Goal: Transaction & Acquisition: Purchase product/service

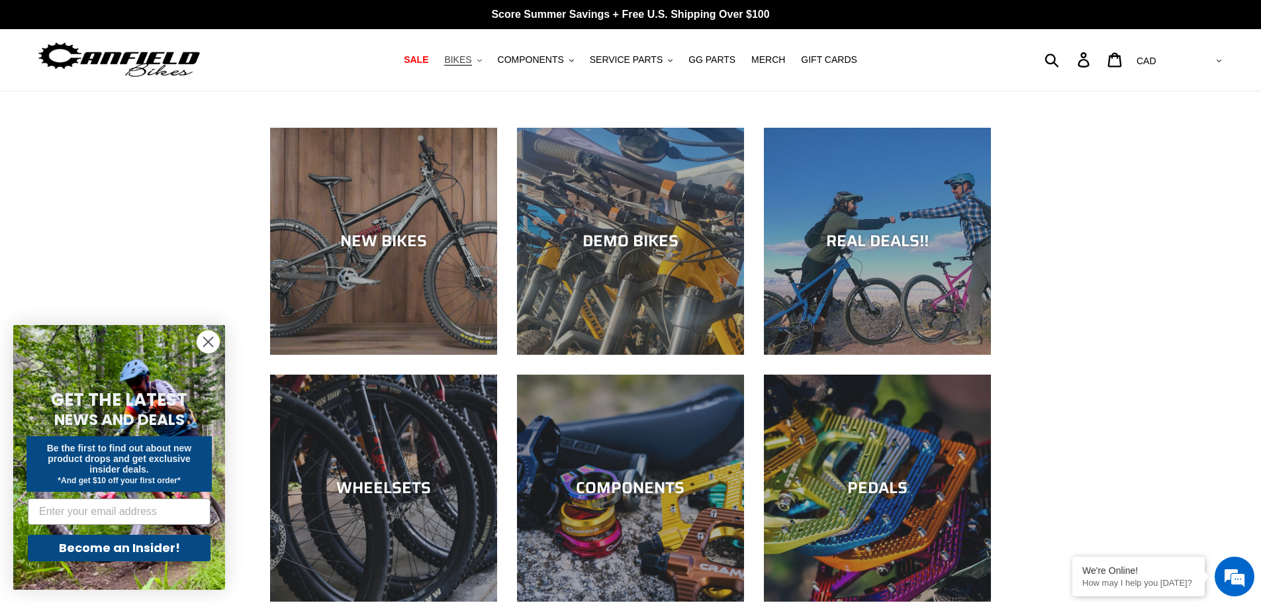
click at [471, 60] on span "BIKES" at bounding box center [457, 59] width 27 height 11
click at [428, 60] on span "SALE" at bounding box center [416, 59] width 25 height 11
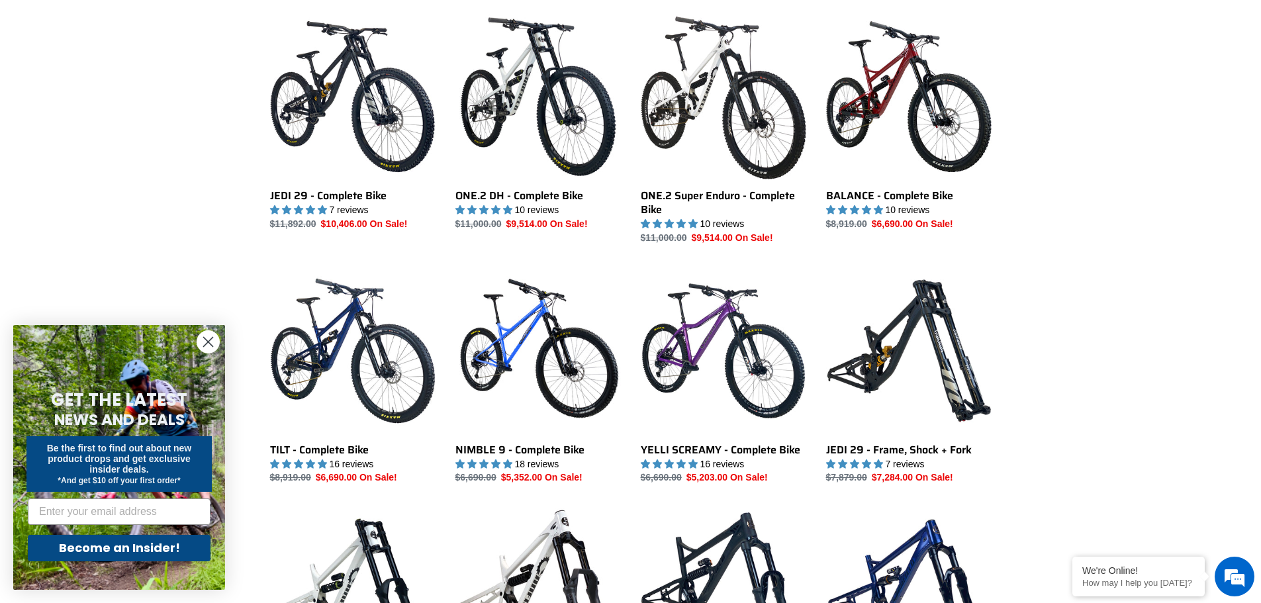
scroll to position [861, 0]
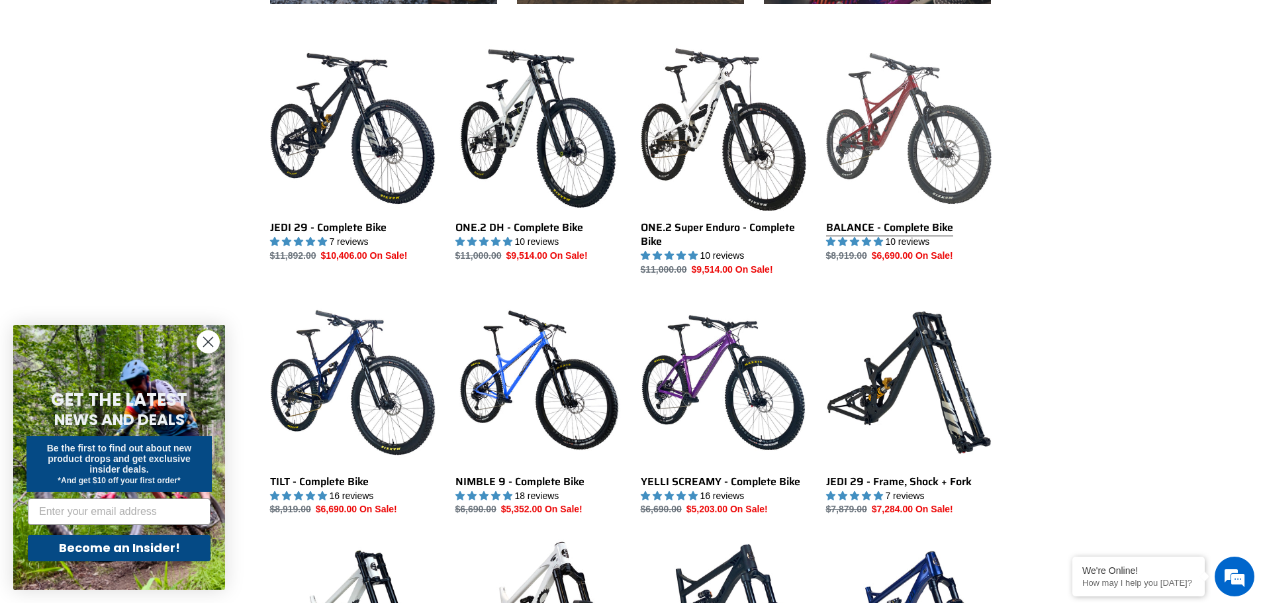
click at [887, 112] on link "BALANCE - Complete Bike" at bounding box center [909, 154] width 166 height 217
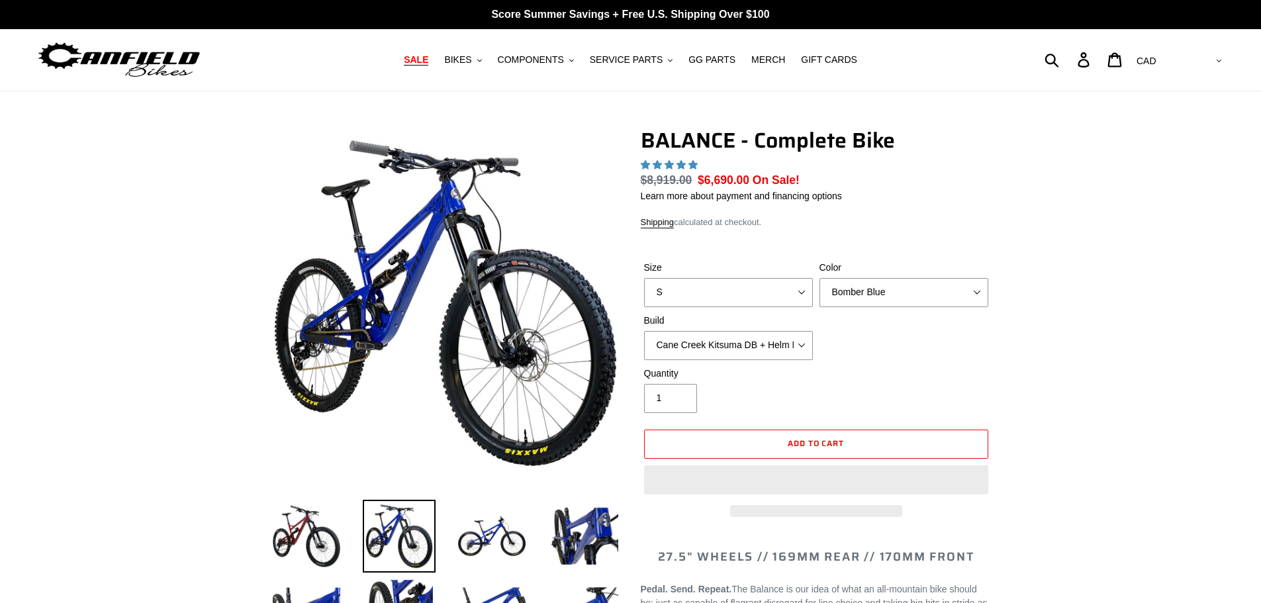
select select "highest-rating"
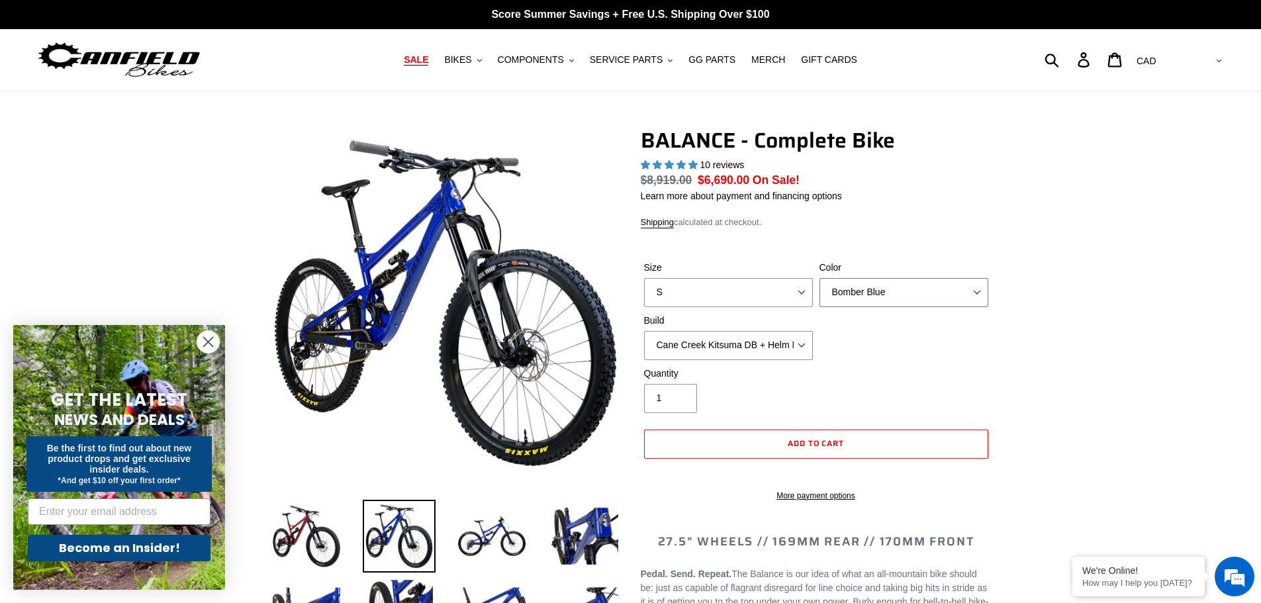
click at [877, 291] on select "Bomber Blue Goat's Blood Stealth Black" at bounding box center [904, 292] width 169 height 29
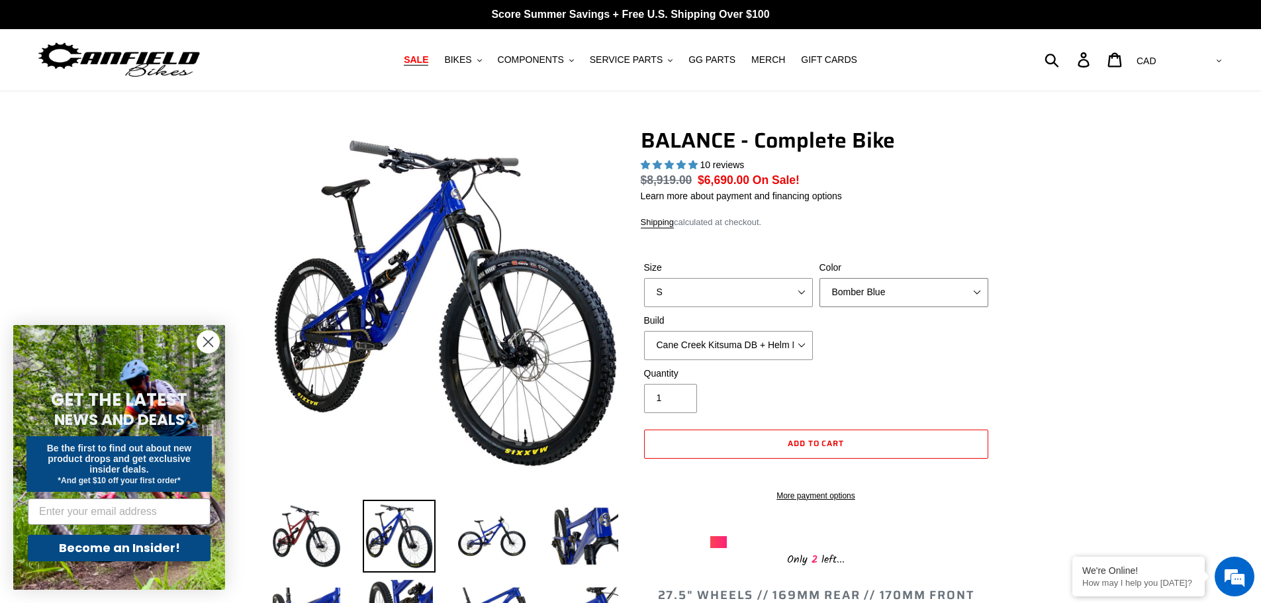
select select "Stealth Black"
click at [820, 278] on select "Bomber Blue Goat's Blood Stealth Black" at bounding box center [904, 292] width 169 height 29
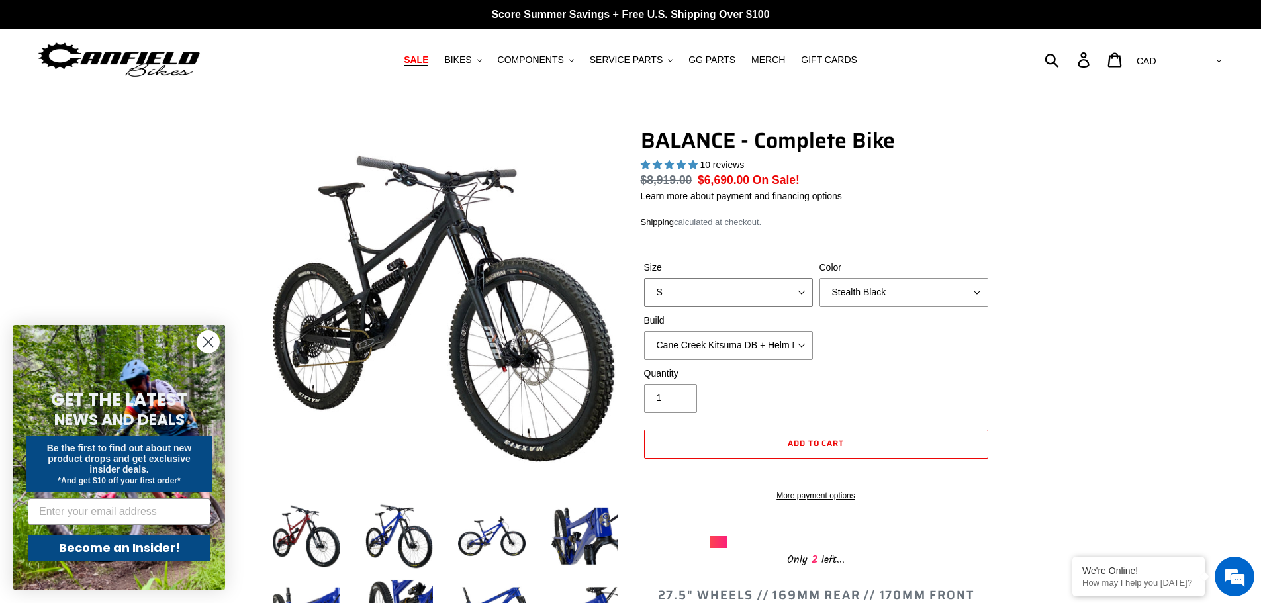
click at [787, 295] on select "S M L XL" at bounding box center [728, 292] width 169 height 29
select select "L"
click at [644, 278] on select "S M L XL" at bounding box center [728, 292] width 169 height 29
click at [792, 345] on select "Cane Creek Kitsuma DB + Helm MKII + SRAM GX Cane Creek Kitsuma DB + Helm MKII +…" at bounding box center [728, 345] width 169 height 29
click at [979, 320] on div "Size S M L XL Color Bomber Blue Goat's Blood Stealth Black Build Cane Creek Kit…" at bounding box center [816, 314] width 351 height 106
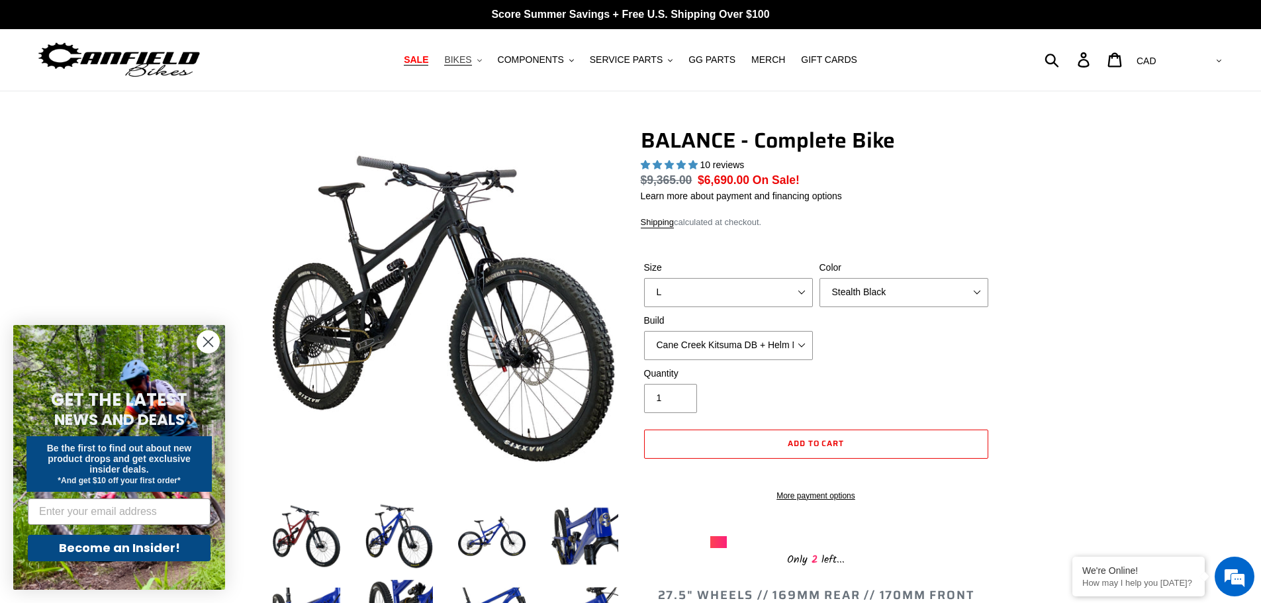
click at [471, 65] on span "BIKES" at bounding box center [457, 59] width 27 height 11
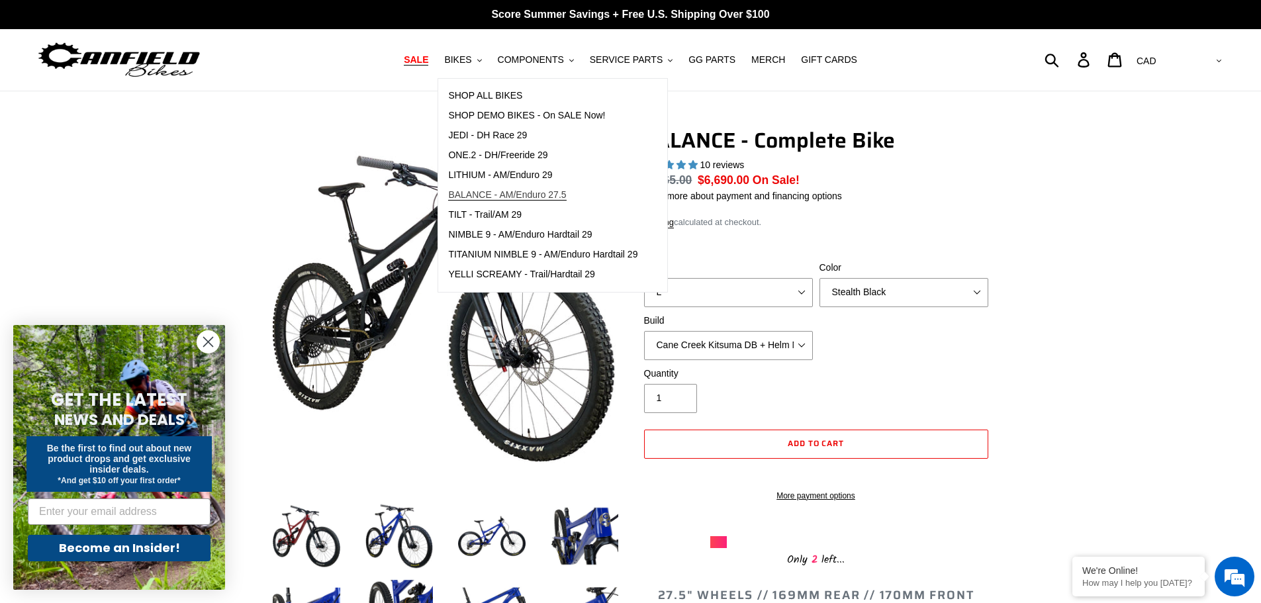
click at [506, 195] on span "BALANCE - AM/Enduro 27.5" at bounding box center [507, 194] width 118 height 11
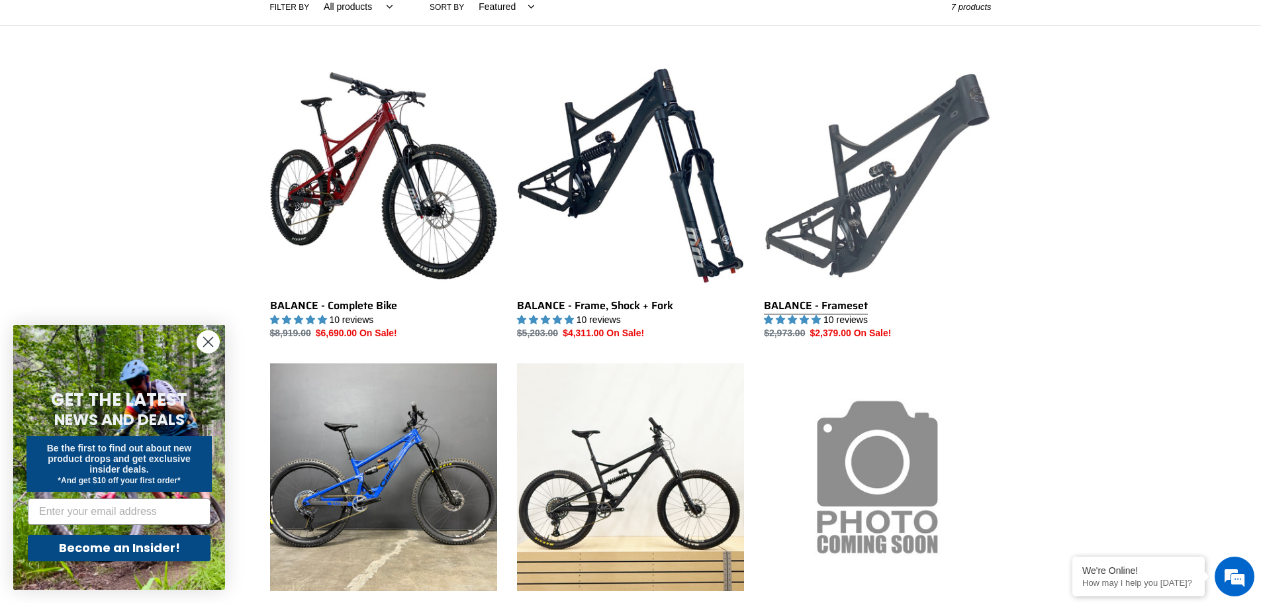
scroll to position [331, 0]
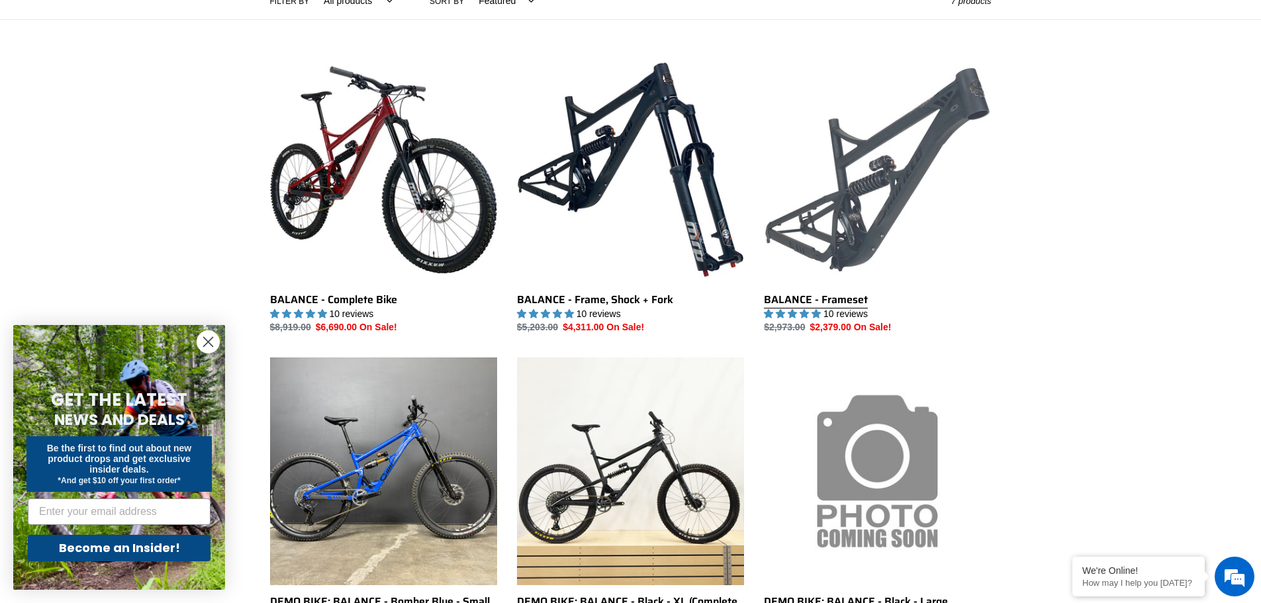
click at [871, 187] on link "BALANCE - Frameset" at bounding box center [877, 195] width 227 height 279
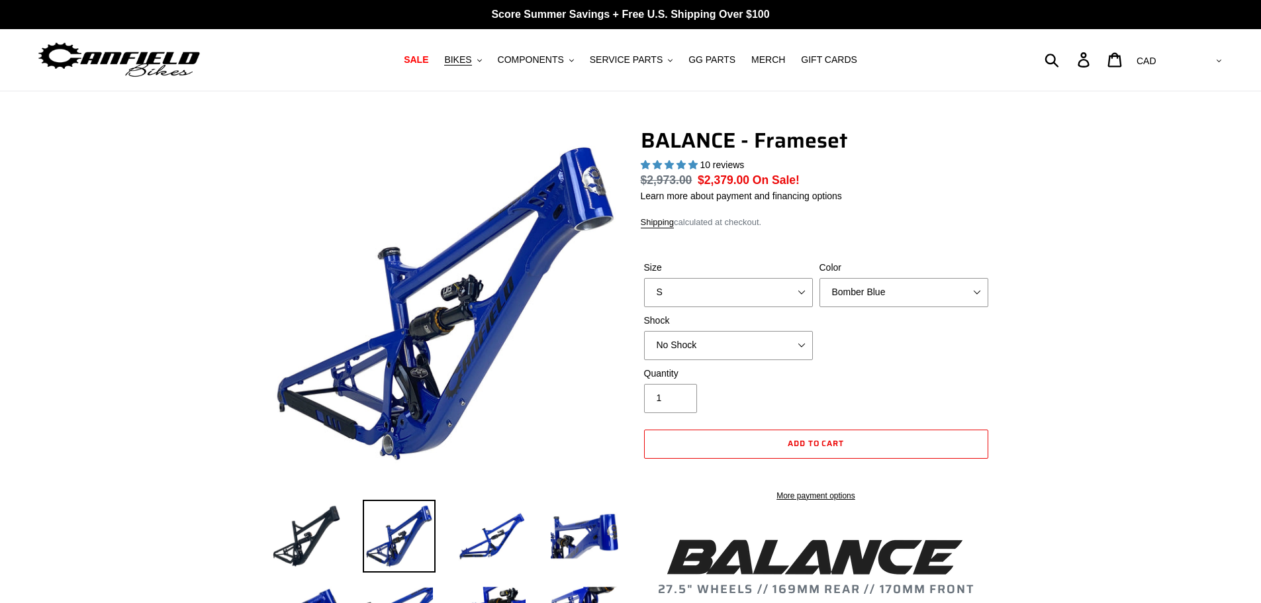
select select "highest-rating"
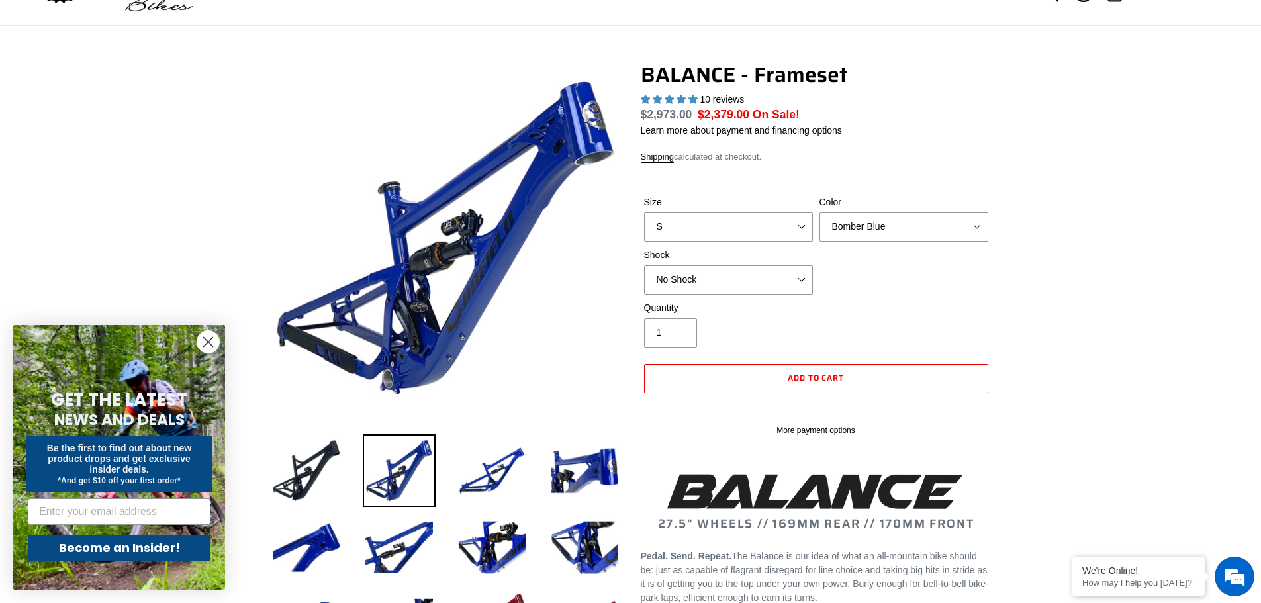
scroll to position [66, 0]
click at [785, 221] on select "S M L XL" at bounding box center [728, 226] width 169 height 29
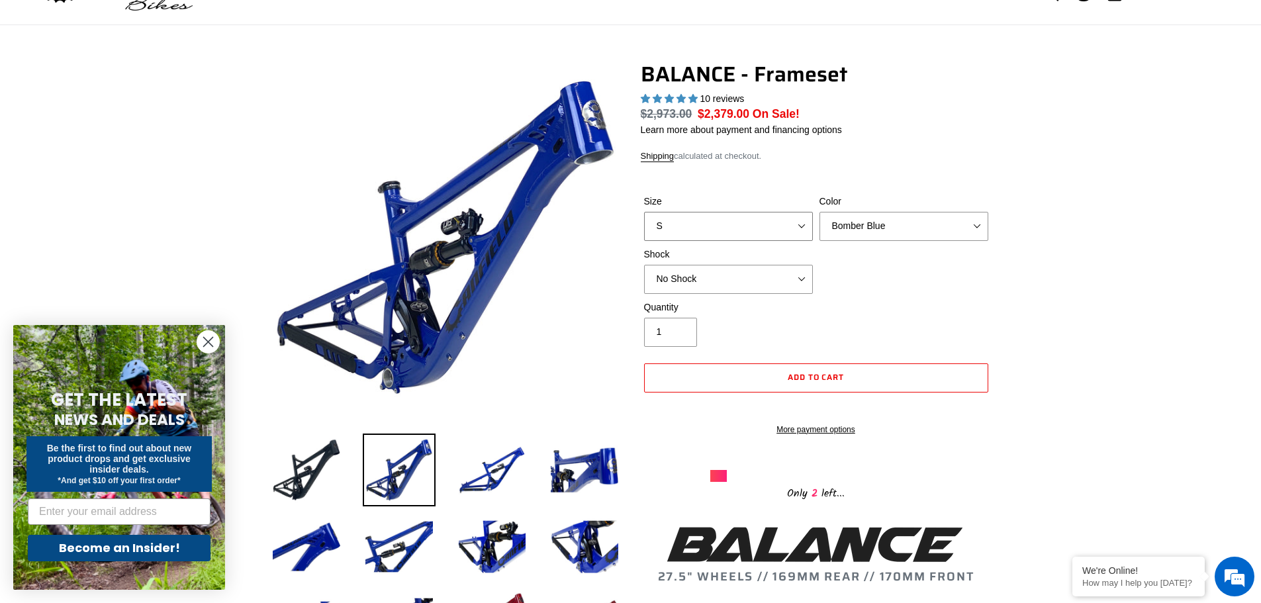
select select "L"
click at [644, 212] on select "S M L XL" at bounding box center [728, 226] width 169 height 29
click at [845, 223] on select "Bomber Blue Goat's Blood Stealth Black" at bounding box center [904, 226] width 169 height 29
select select "Stealth Black"
click at [820, 212] on select "Bomber Blue Goat's Blood Stealth Black" at bounding box center [904, 226] width 169 height 29
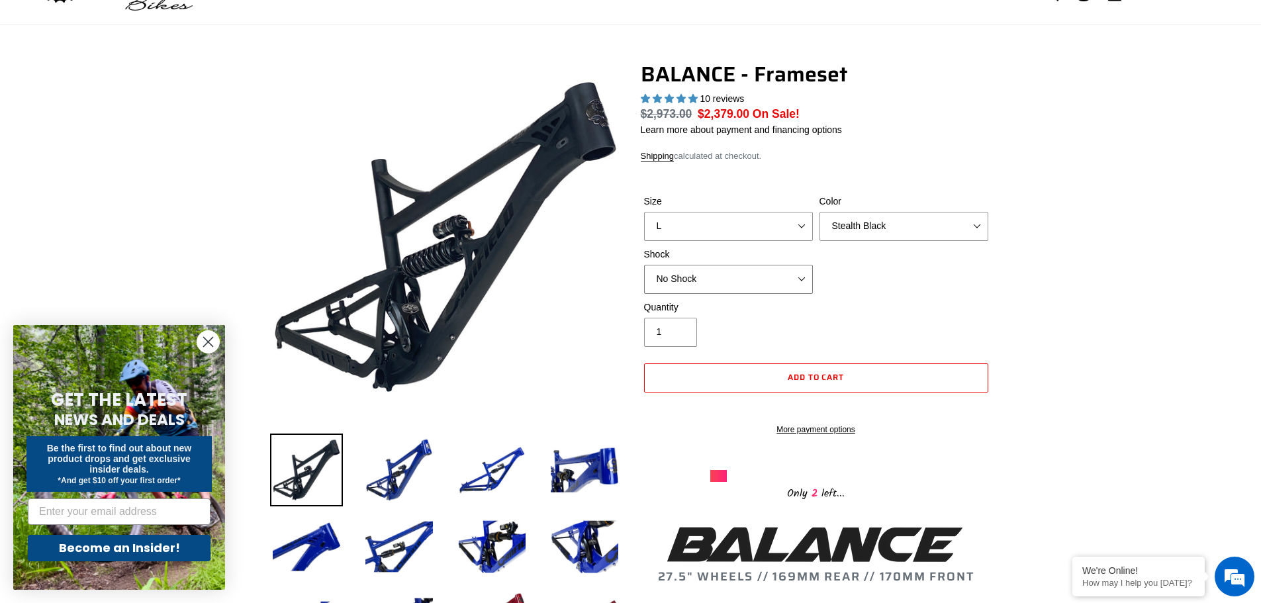
click at [746, 273] on select "No Shock Cane Creek Kitsuma Air Öhlins TTX2 Air EXT Storia V3-S" at bounding box center [728, 279] width 169 height 29
click at [644, 265] on select "No Shock Cane Creek Kitsuma Air Öhlins TTX2 Air EXT Storia V3-S" at bounding box center [728, 279] width 169 height 29
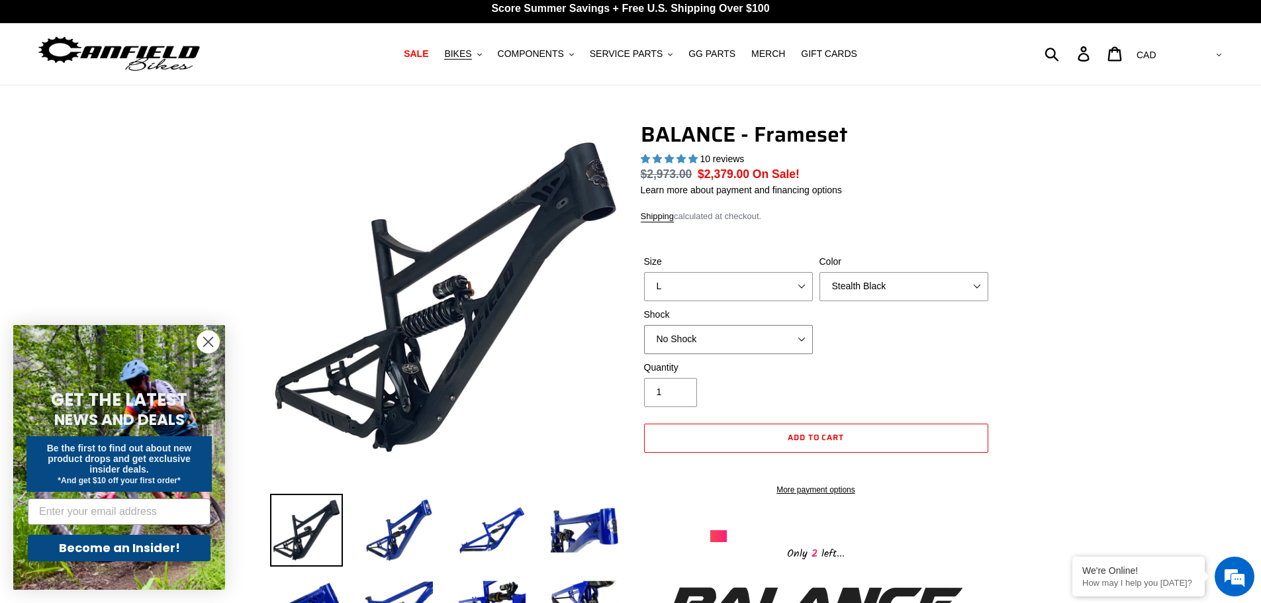
scroll to position [0, 0]
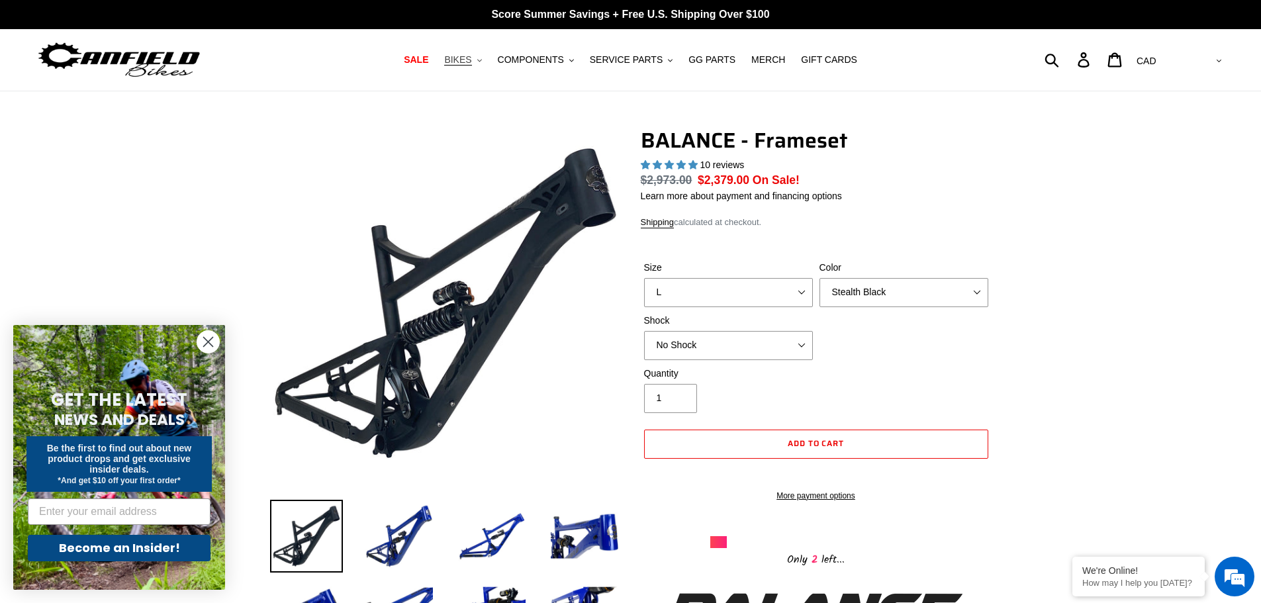
click at [471, 60] on span "BIKES" at bounding box center [457, 59] width 27 height 11
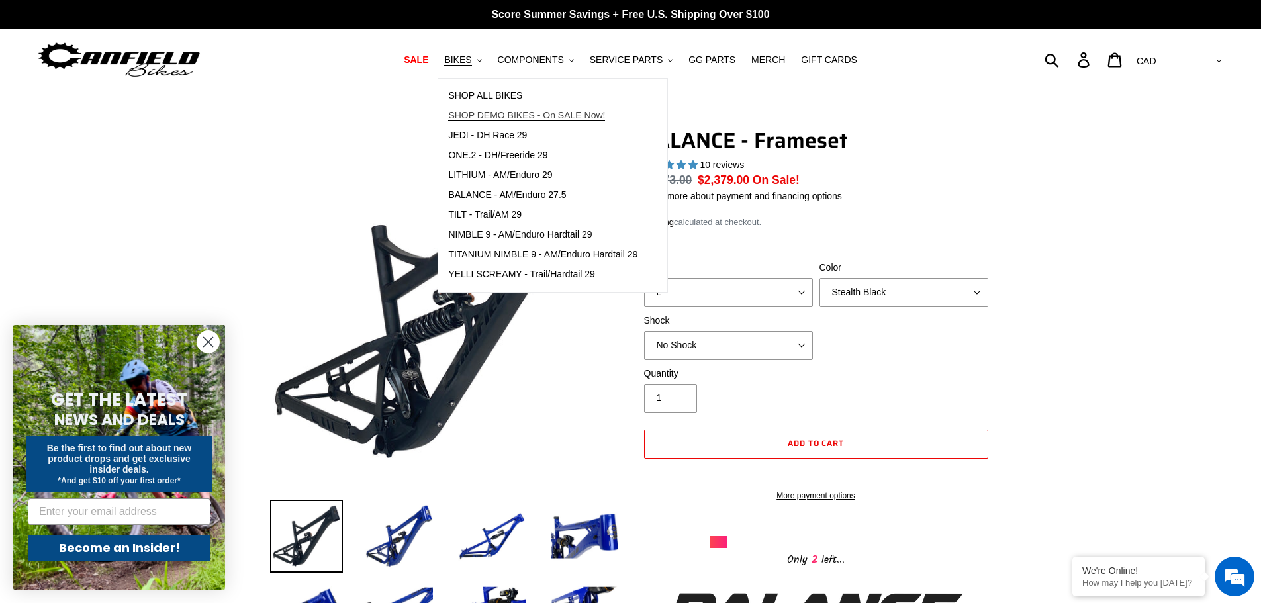
click at [509, 113] on span "SHOP DEMO BIKES - On SALE Now!" at bounding box center [526, 115] width 157 height 11
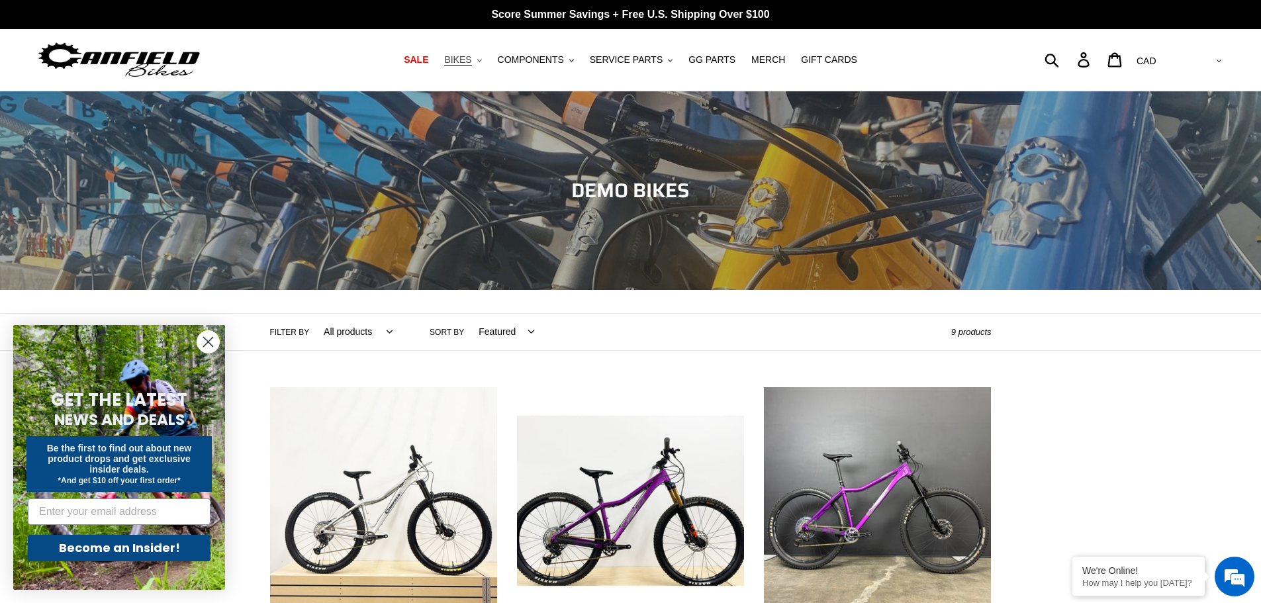
click at [471, 59] on span "BIKES" at bounding box center [457, 59] width 27 height 11
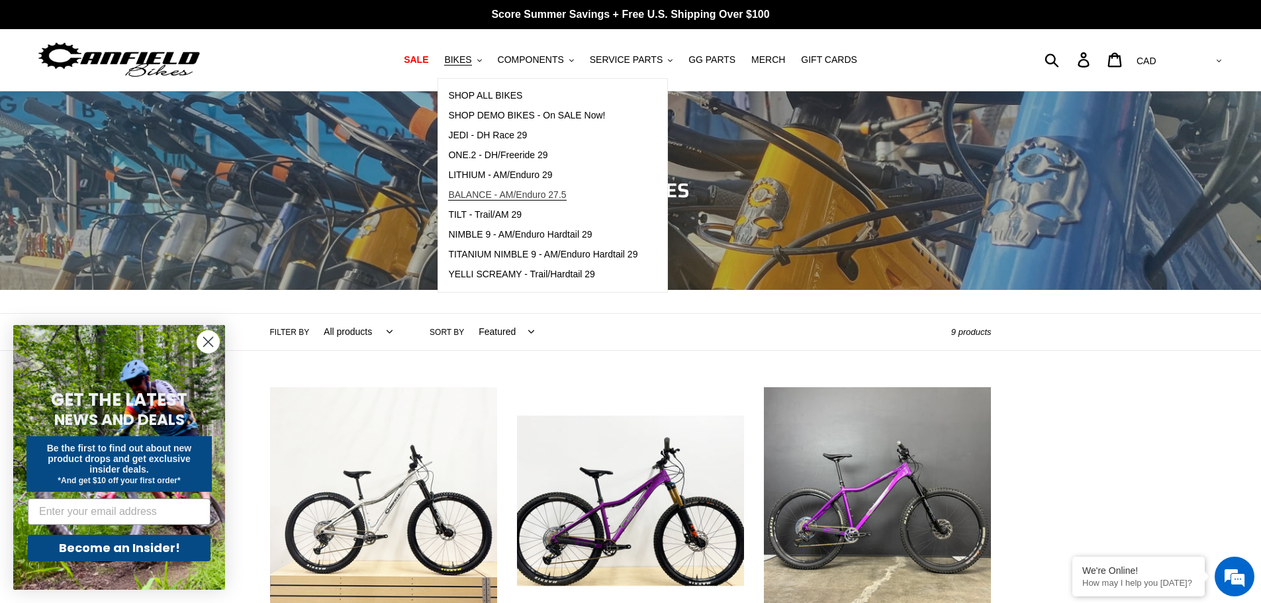
click at [507, 193] on span "BALANCE - AM/Enduro 27.5" at bounding box center [507, 194] width 118 height 11
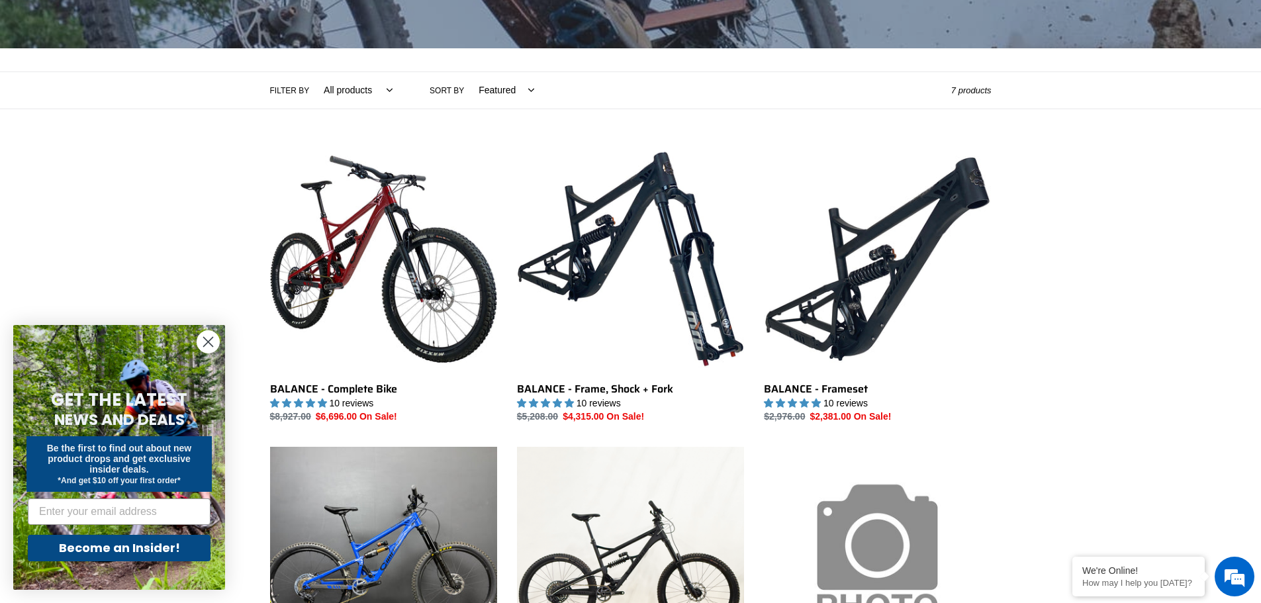
scroll to position [265, 0]
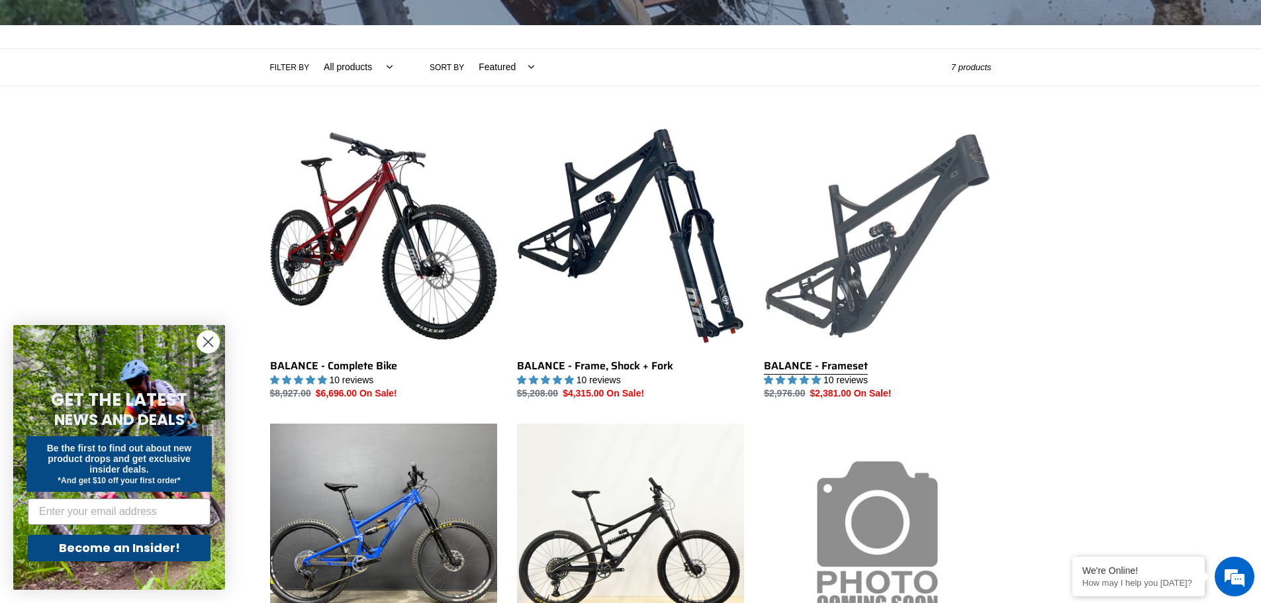
click at [839, 231] on link "BALANCE - Frameset" at bounding box center [877, 262] width 227 height 279
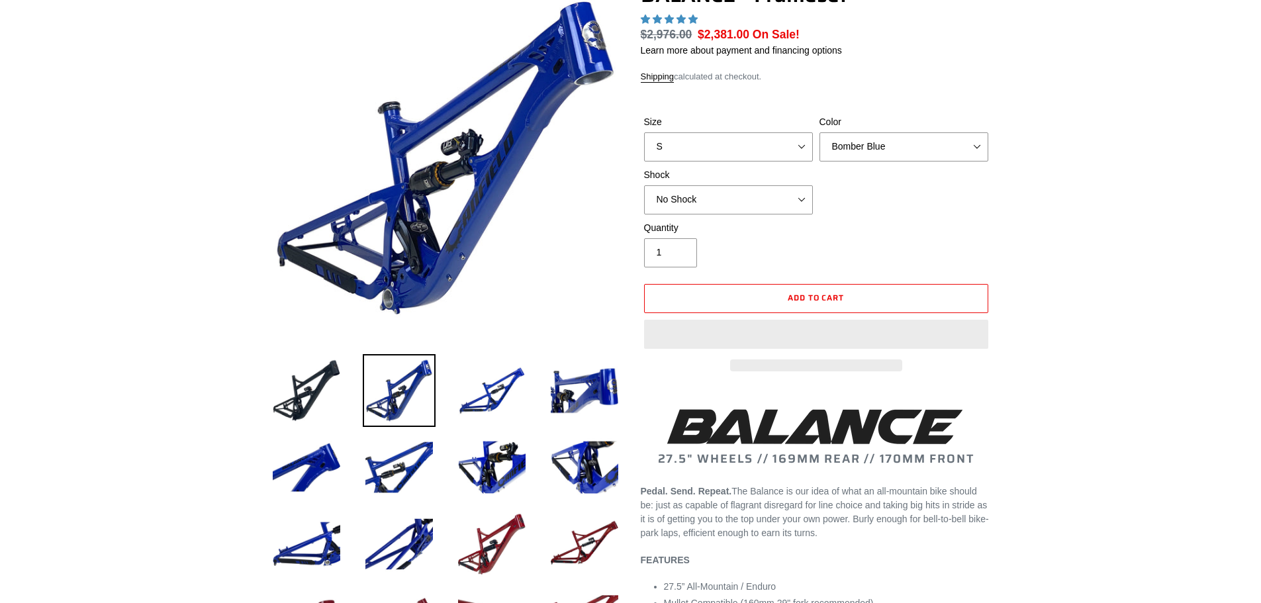
select select "highest-rating"
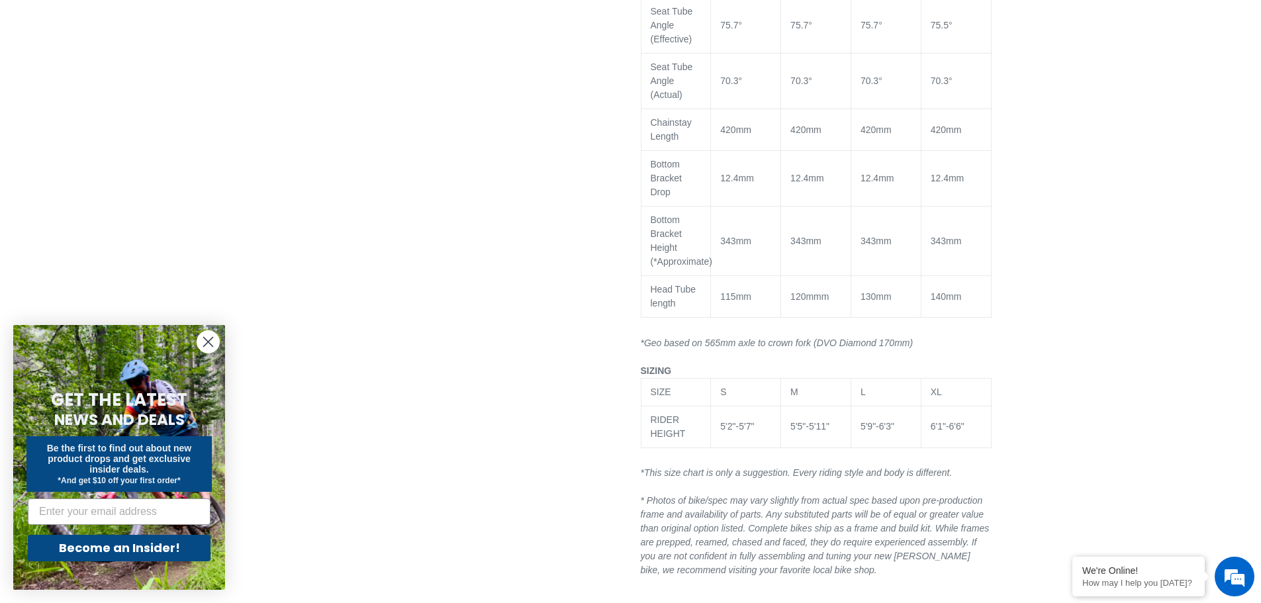
scroll to position [1722, 0]
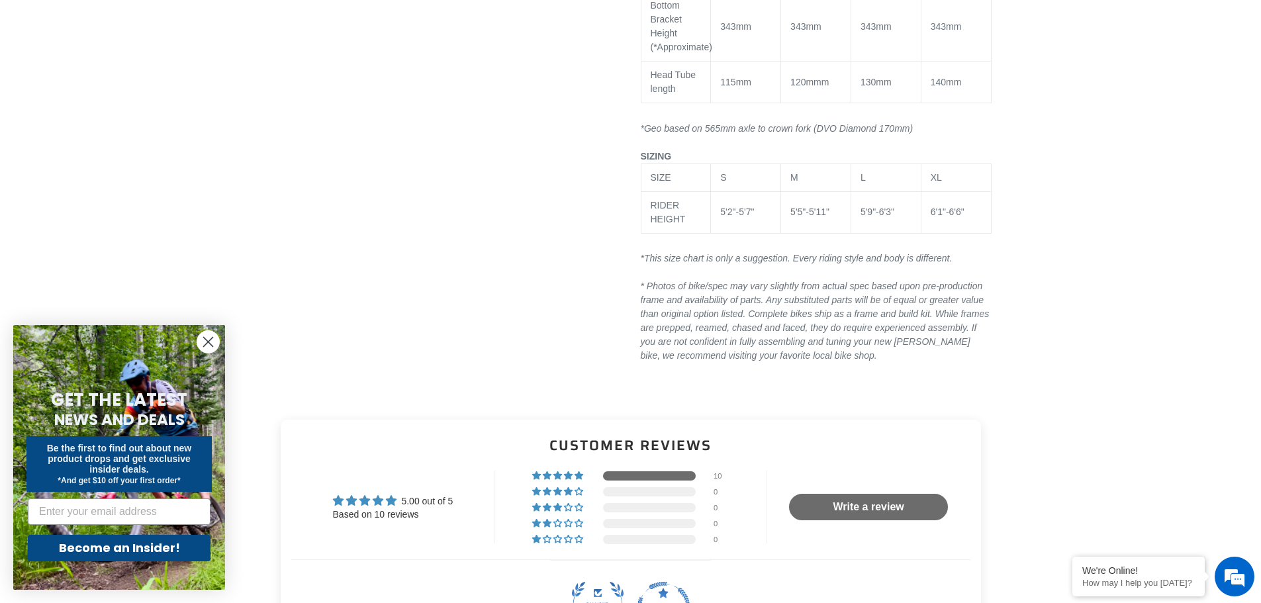
click at [206, 338] on circle "Close dialog" at bounding box center [208, 342] width 22 height 22
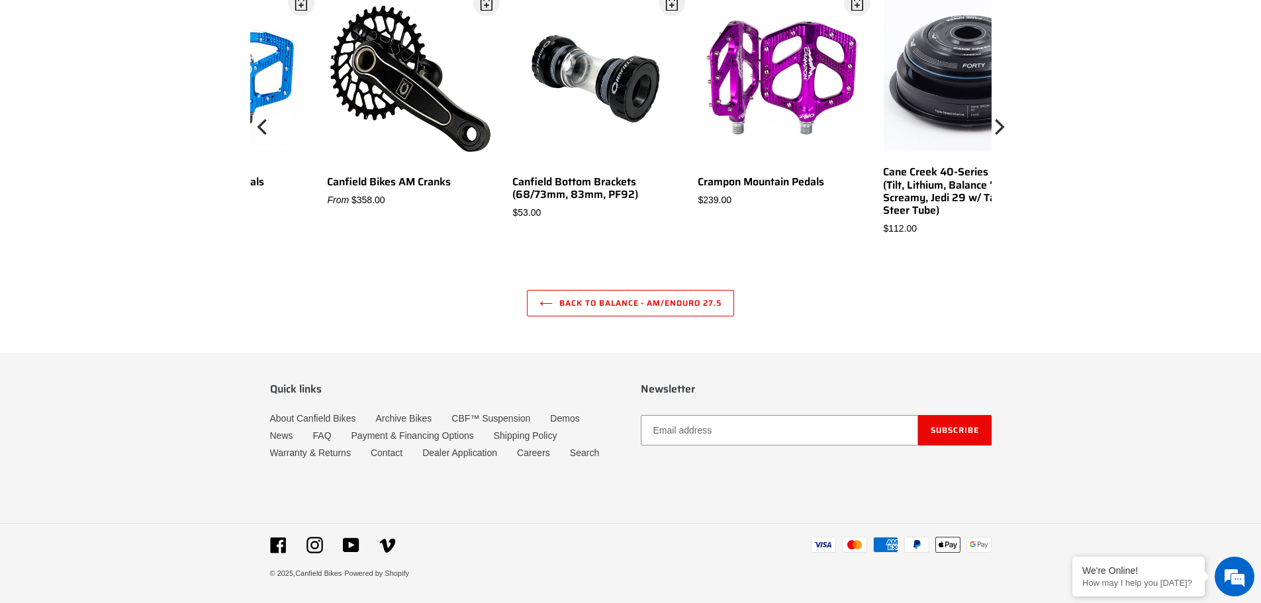
scroll to position [4028, 0]
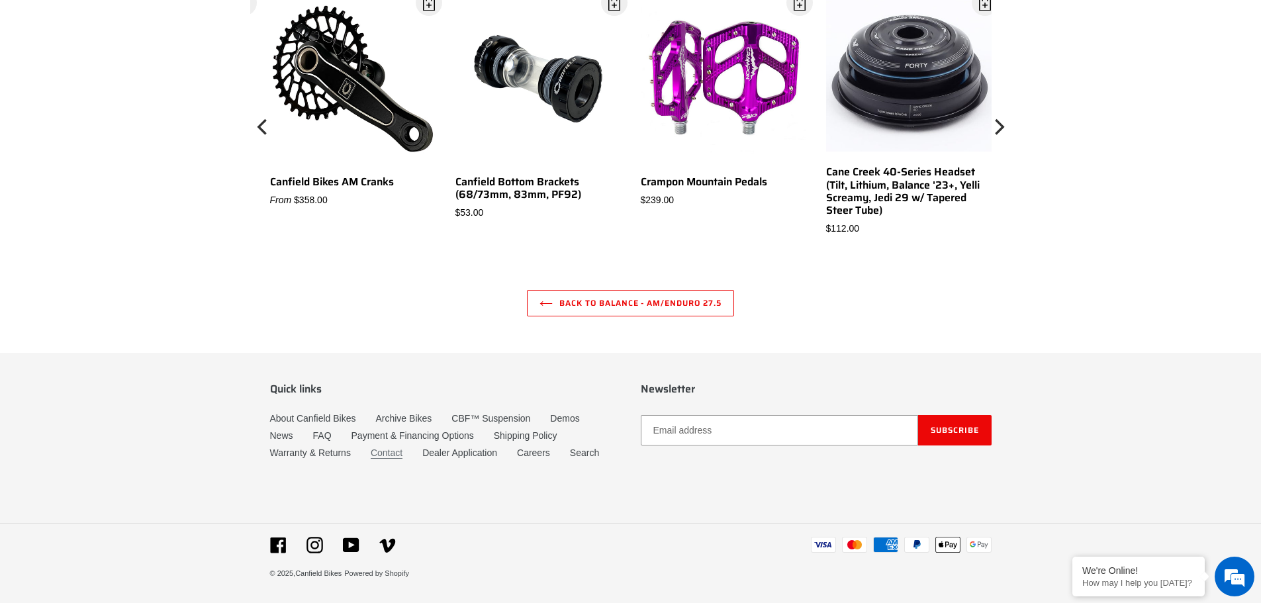
click at [389, 454] on link "Contact" at bounding box center [387, 453] width 32 height 11
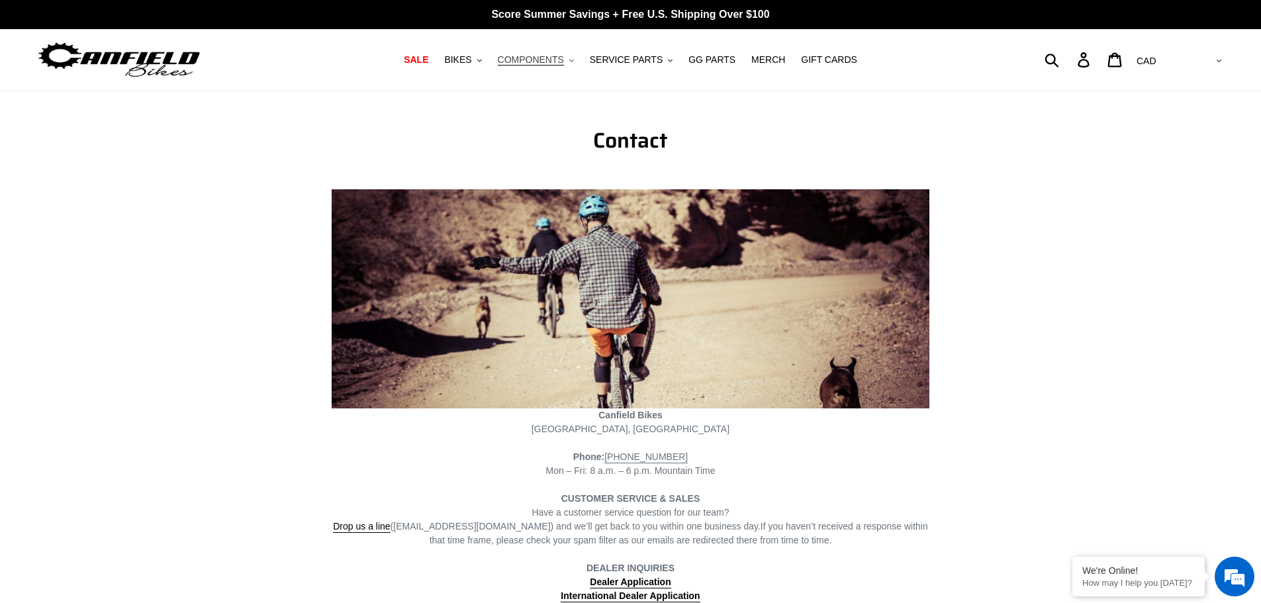
click at [553, 56] on span "COMPONENTS" at bounding box center [531, 59] width 66 height 11
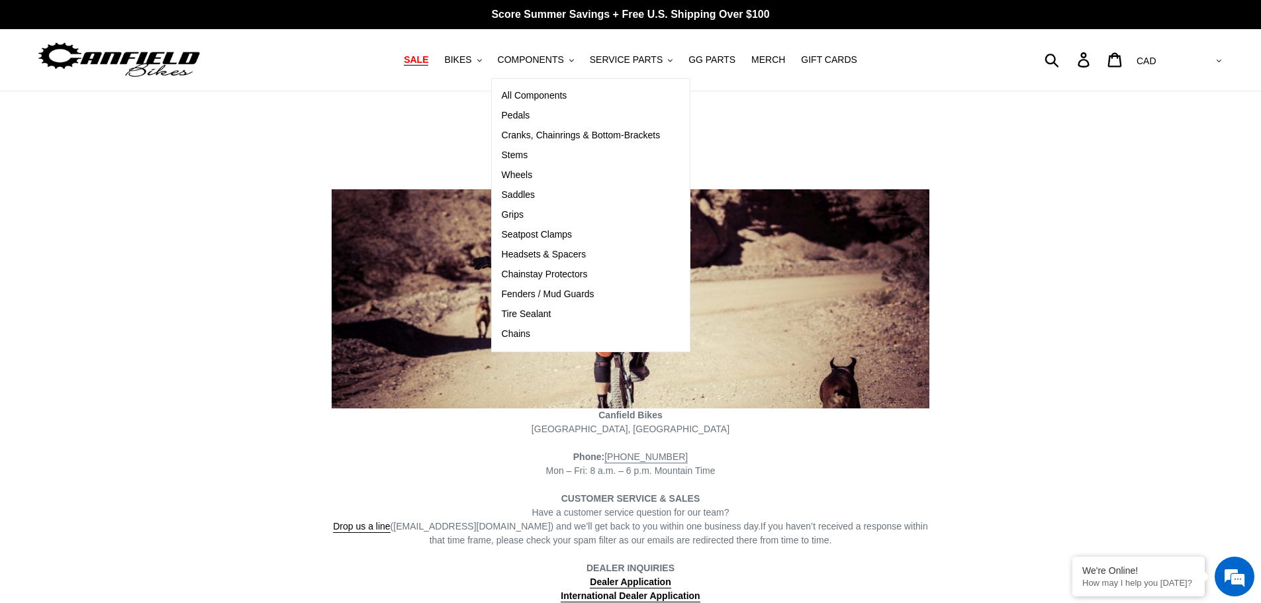
click at [428, 57] on span "SALE" at bounding box center [416, 59] width 25 height 11
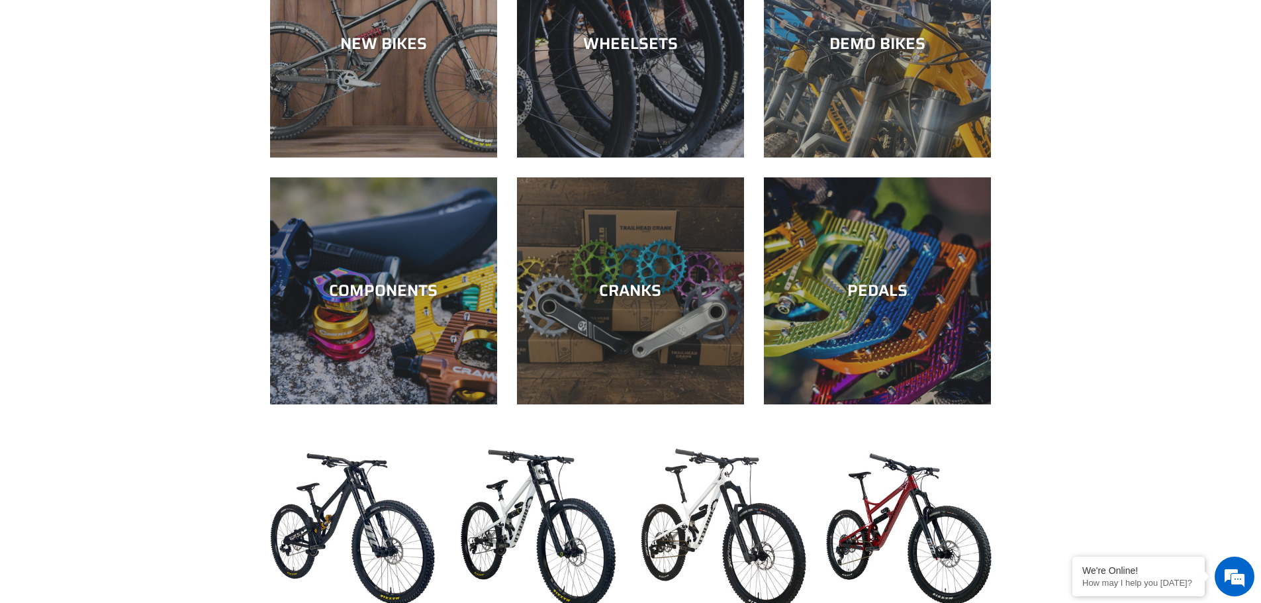
scroll to position [464, 0]
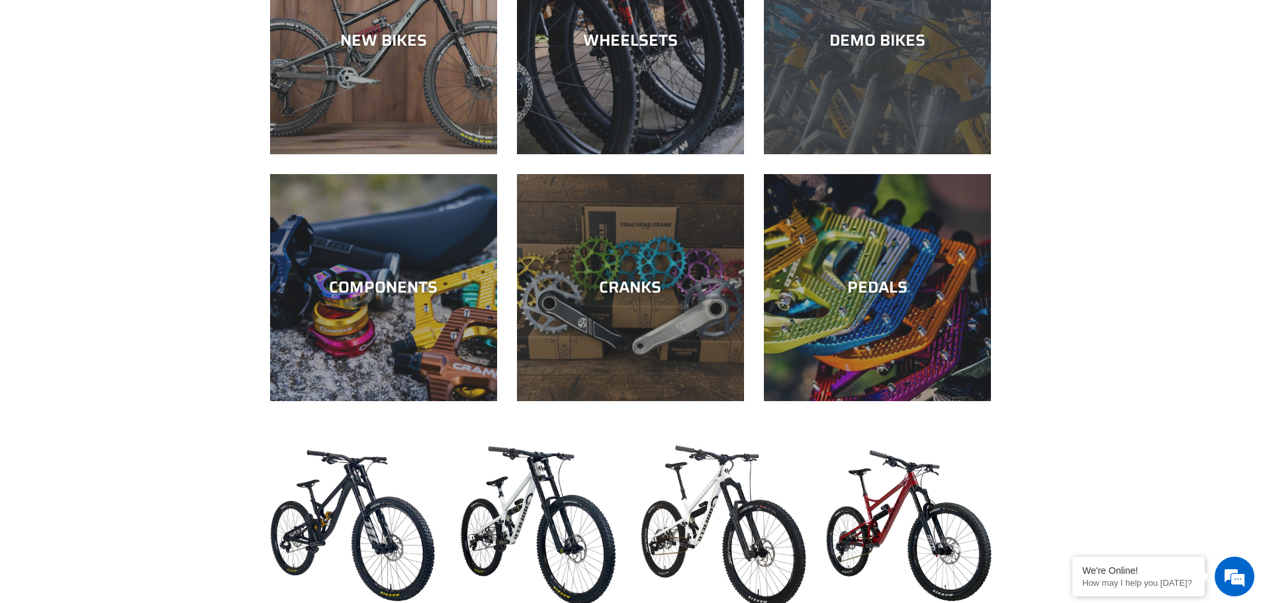
click at [856, 38] on div "DEMO BIKES" at bounding box center [877, 40] width 227 height 19
